Goal: Find specific page/section: Find specific page/section

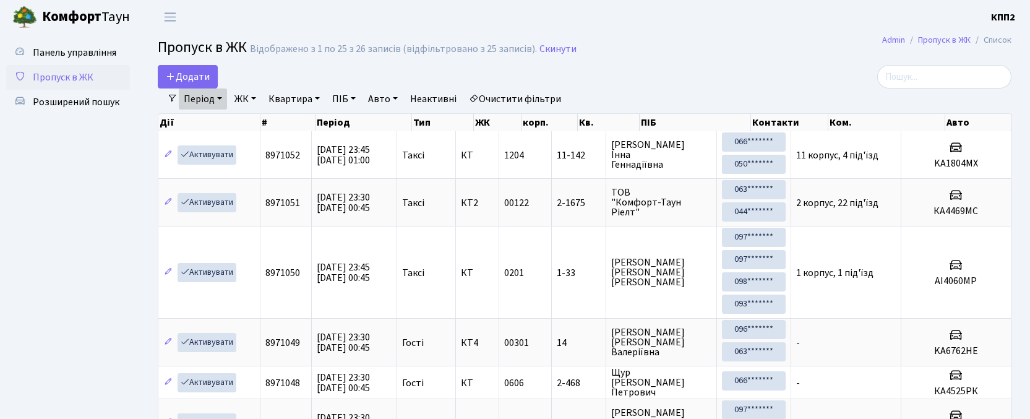
select select "25"
drag, startPoint x: 917, startPoint y: 73, endPoint x: 916, endPoint y: 62, distance: 11.2
click at [917, 72] on input "search" at bounding box center [944, 77] width 134 height 24
click at [353, 32] on header "[PERSON_NAME] КПП2 Мій обліковий запис Вийти" at bounding box center [515, 17] width 1030 height 34
drag, startPoint x: 948, startPoint y: 77, endPoint x: 1022, endPoint y: 9, distance: 100.2
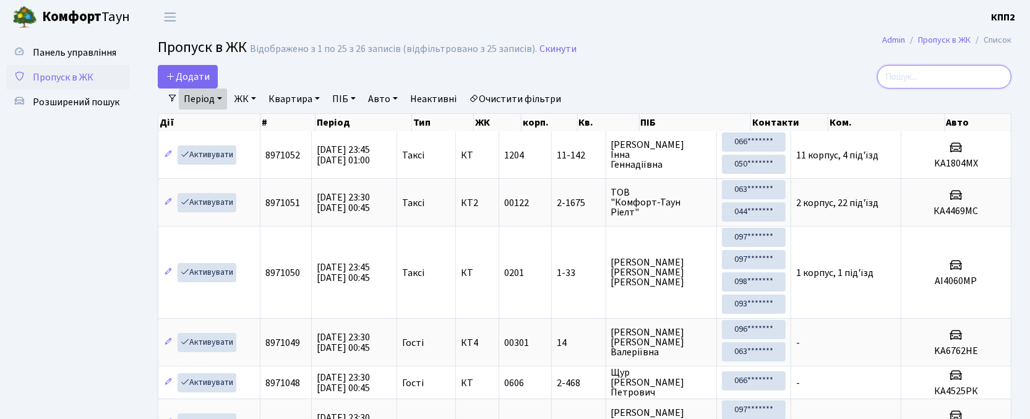
click at [948, 75] on input "search" at bounding box center [944, 77] width 134 height 24
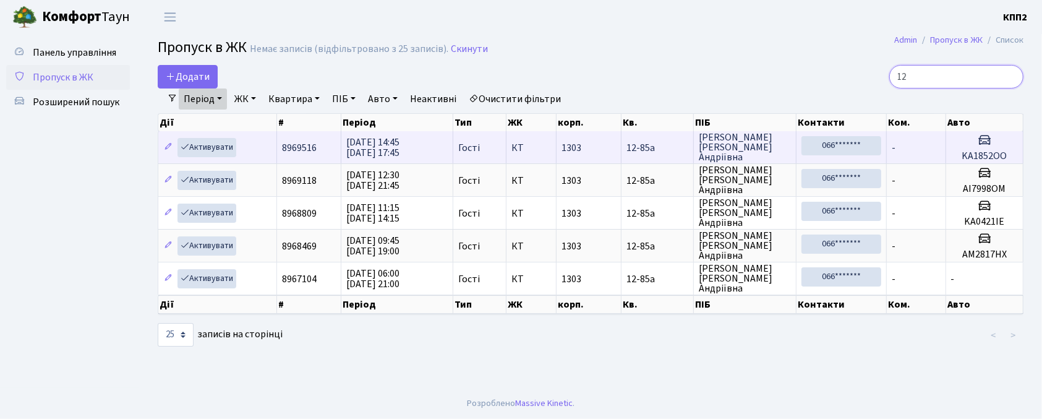
type input "1"
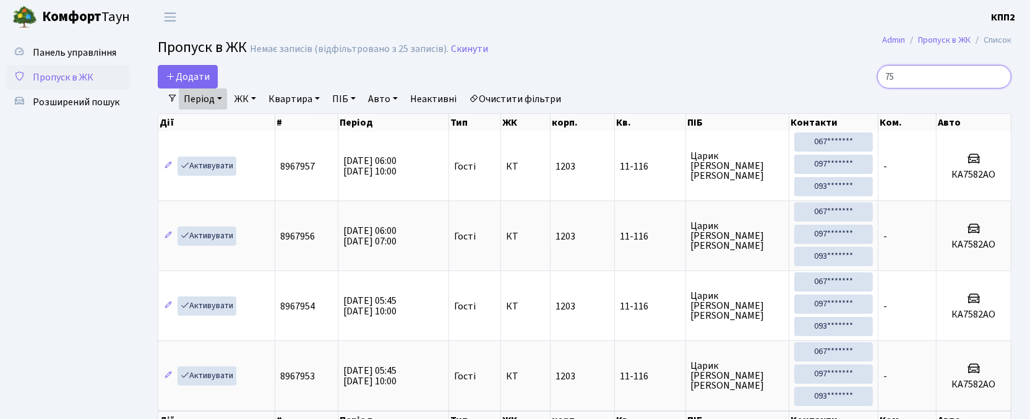
type input "7"
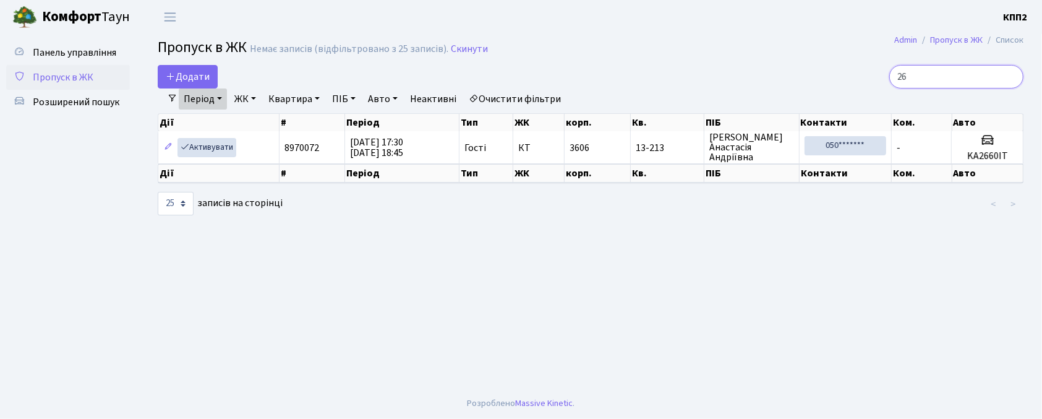
type input "2"
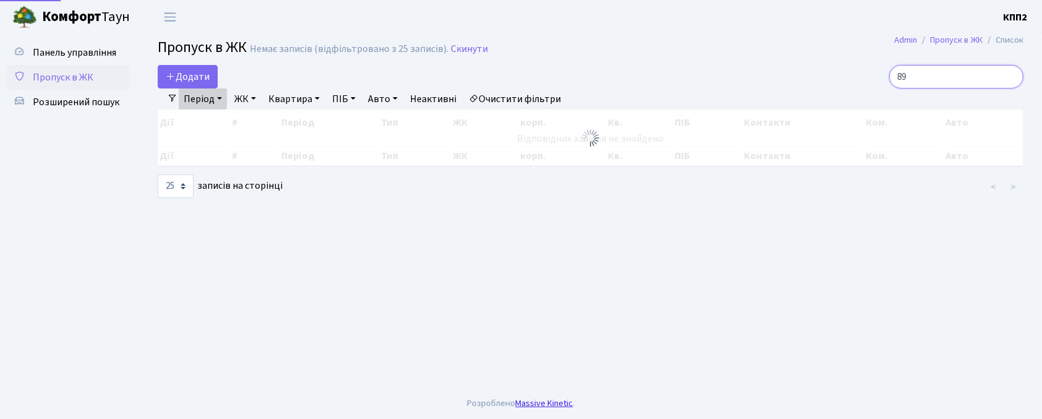
type input "8"
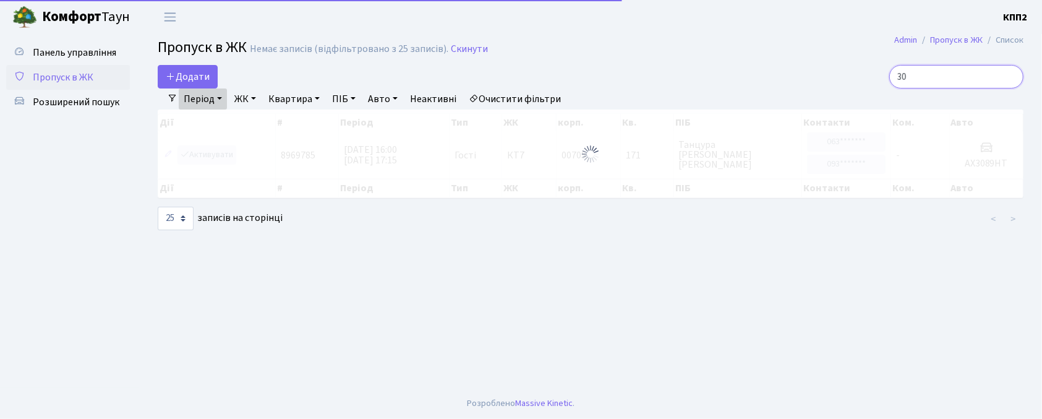
type input "3"
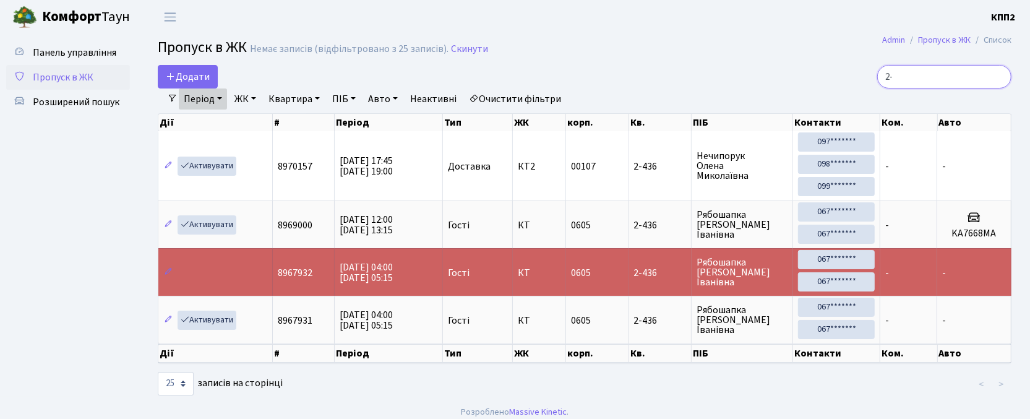
type input "2"
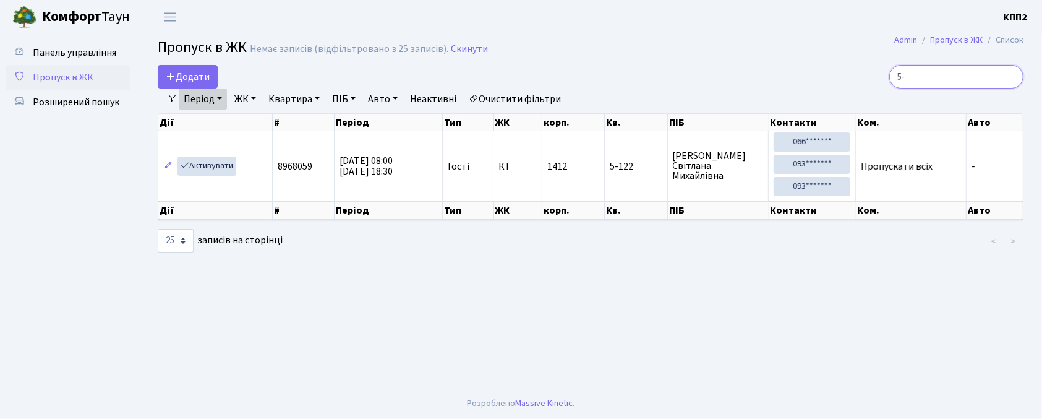
type input "5"
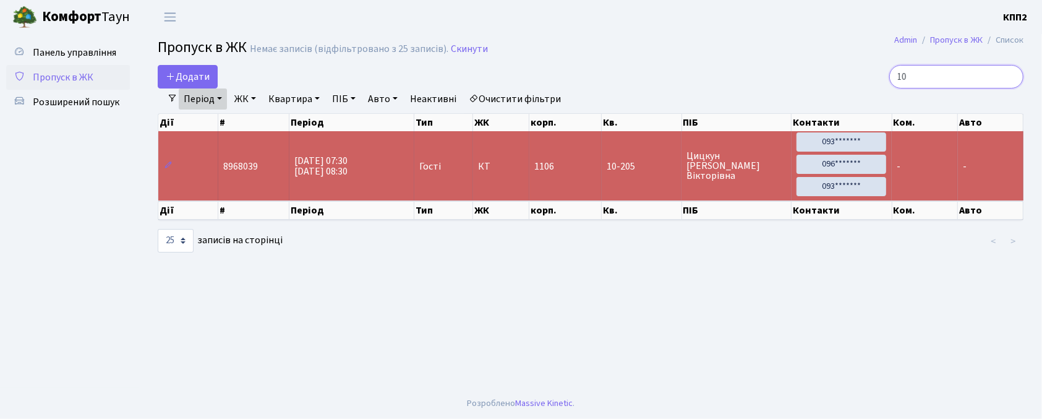
type input "1"
